Goal: Transaction & Acquisition: Purchase product/service

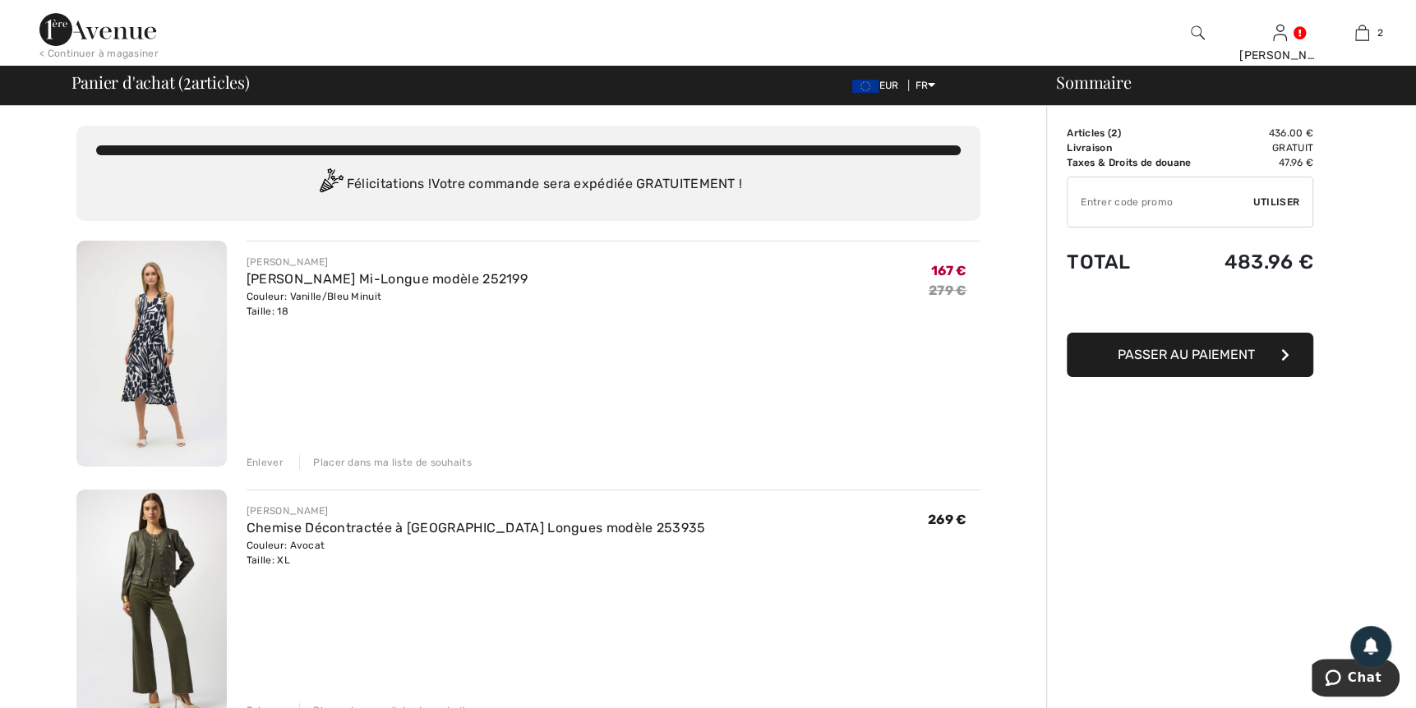
click at [170, 353] on img at bounding box center [151, 354] width 150 height 226
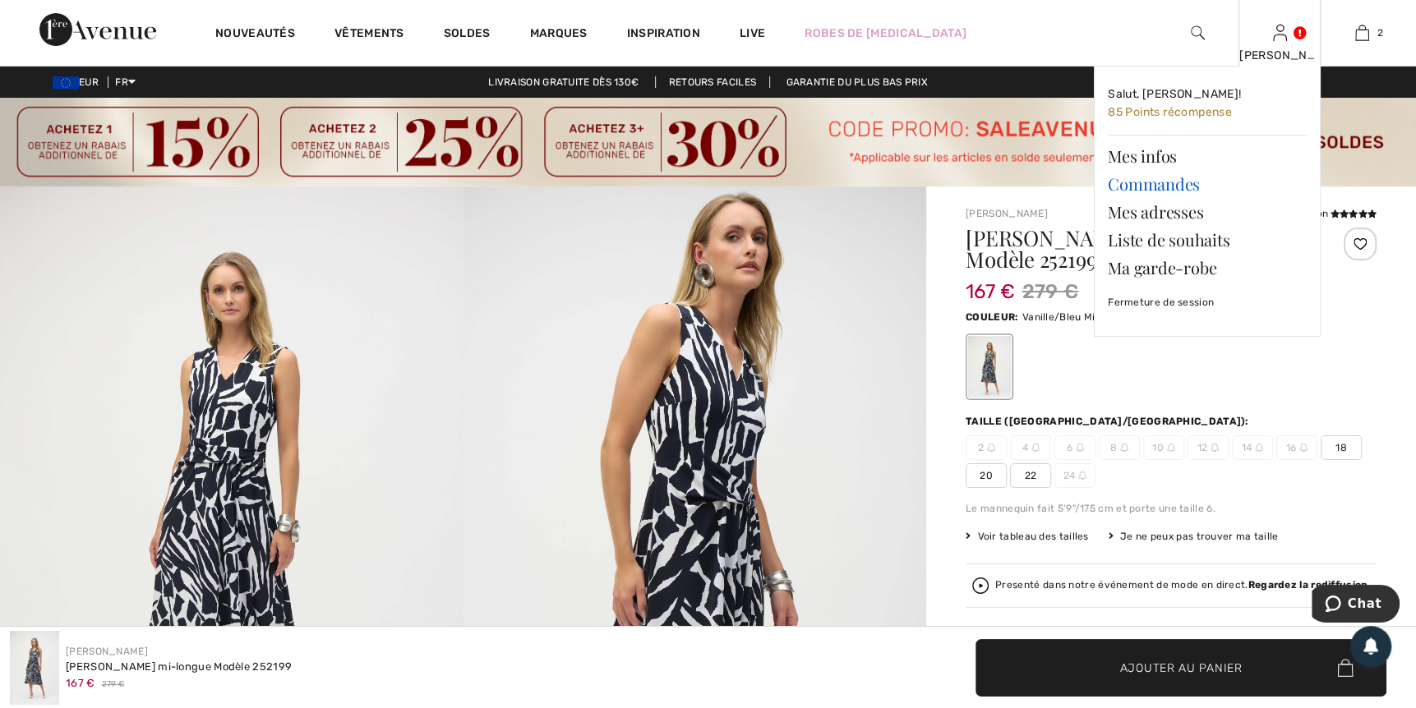
click at [1168, 185] on link "Commandes" at bounding box center [1207, 184] width 199 height 28
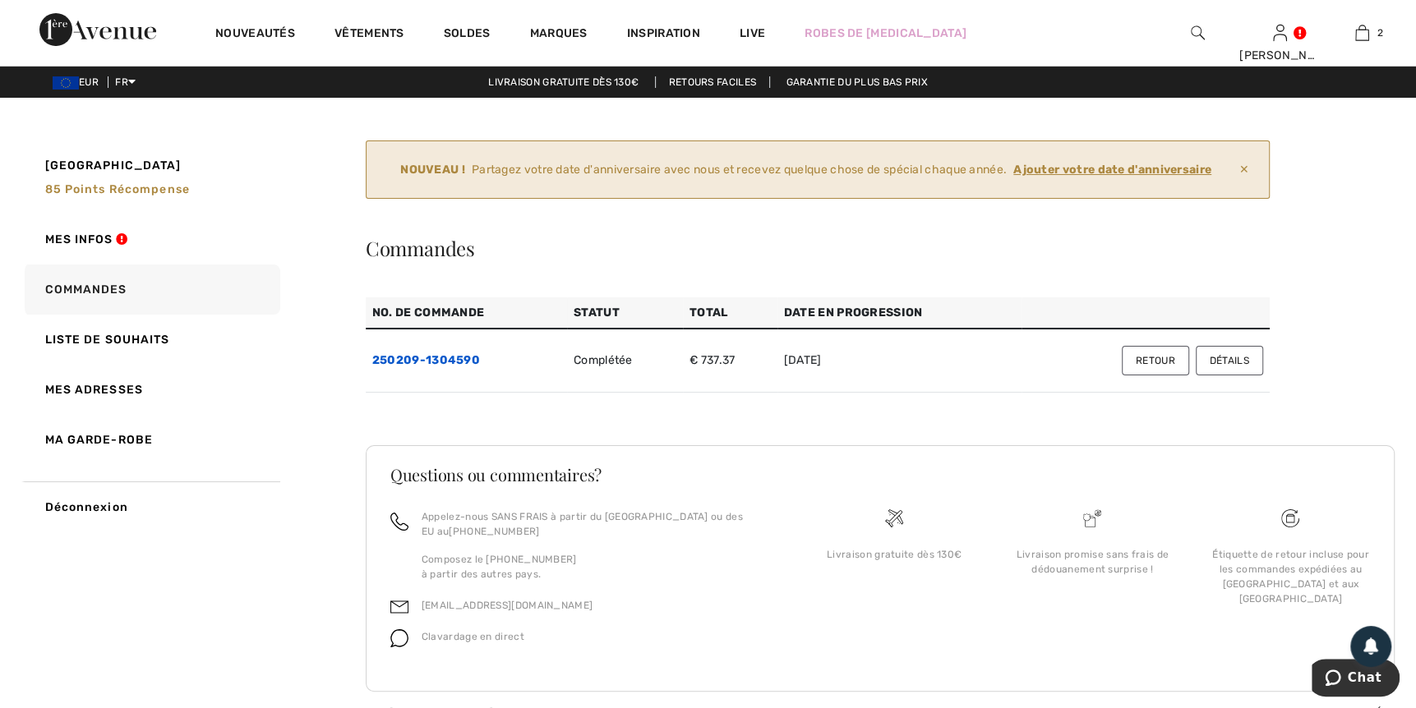
click at [445, 353] on link "250209-1304590" at bounding box center [426, 360] width 108 height 14
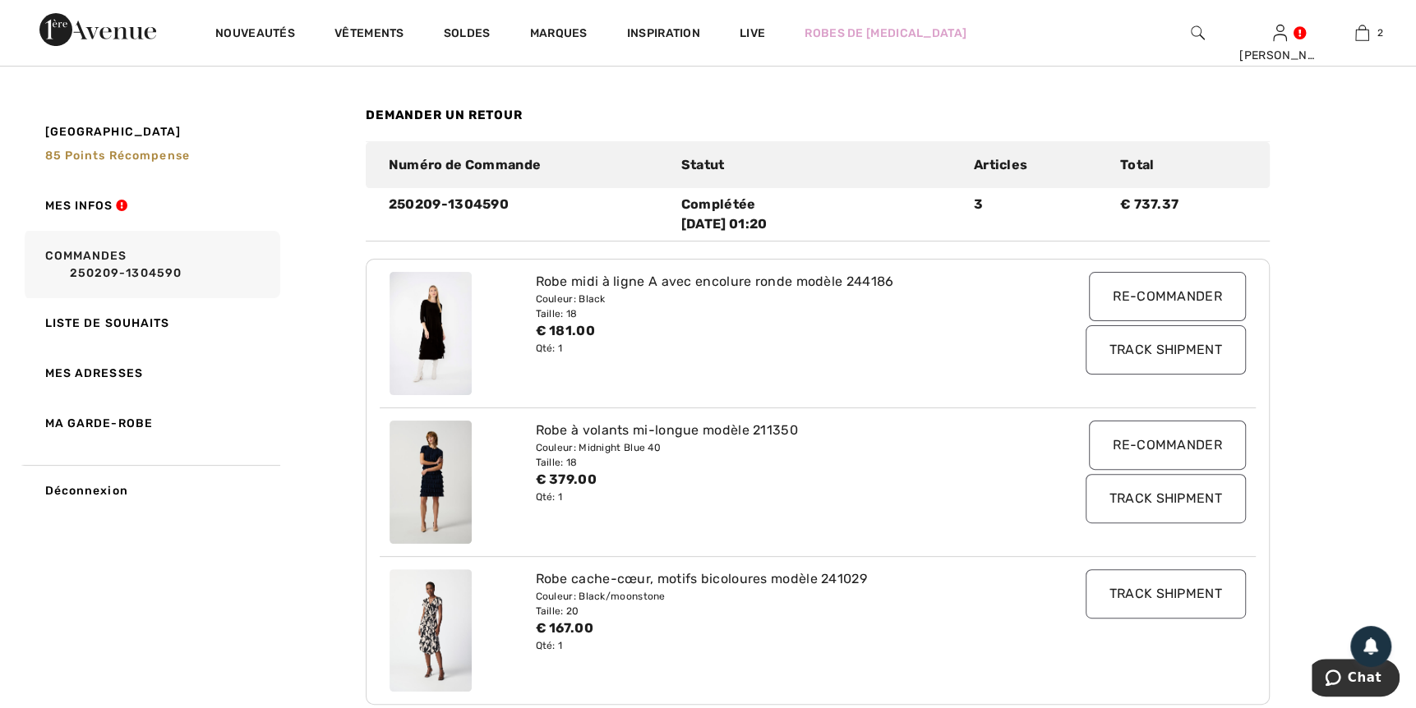
scroll to position [246, 0]
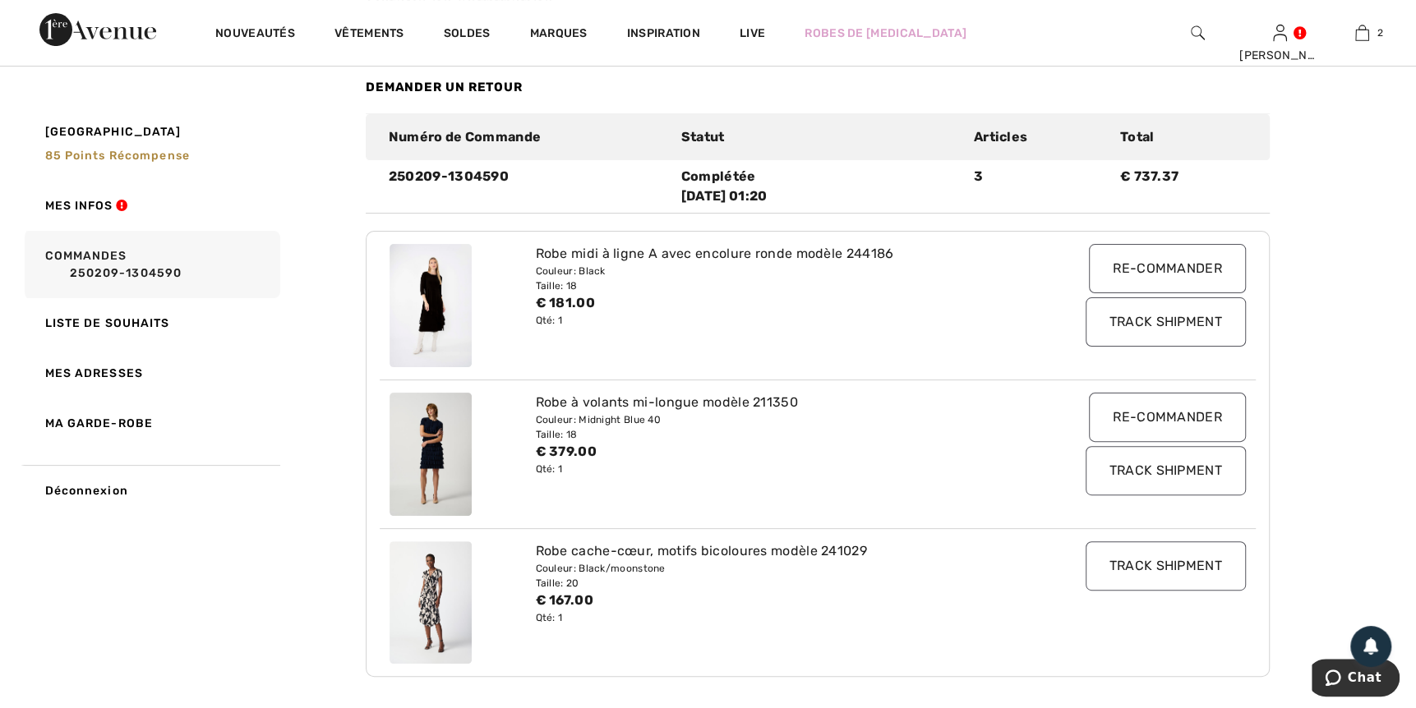
click at [1162, 418] on input "Re-commander" at bounding box center [1167, 417] width 157 height 49
